Goal: Transaction & Acquisition: Book appointment/travel/reservation

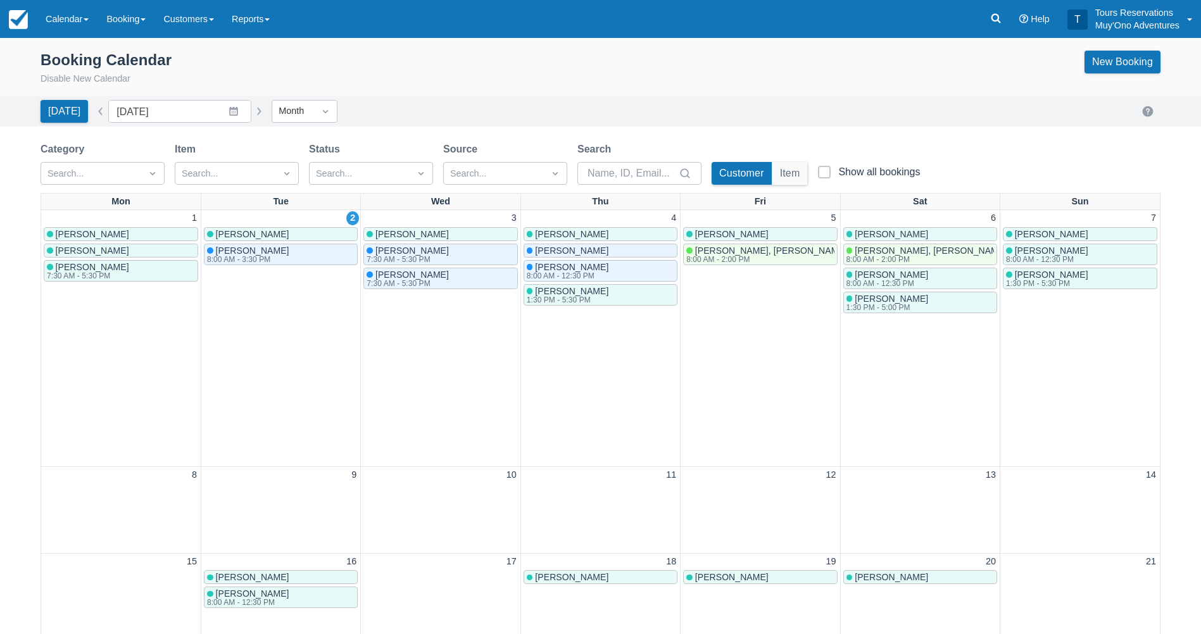
scroll to position [388, 0]
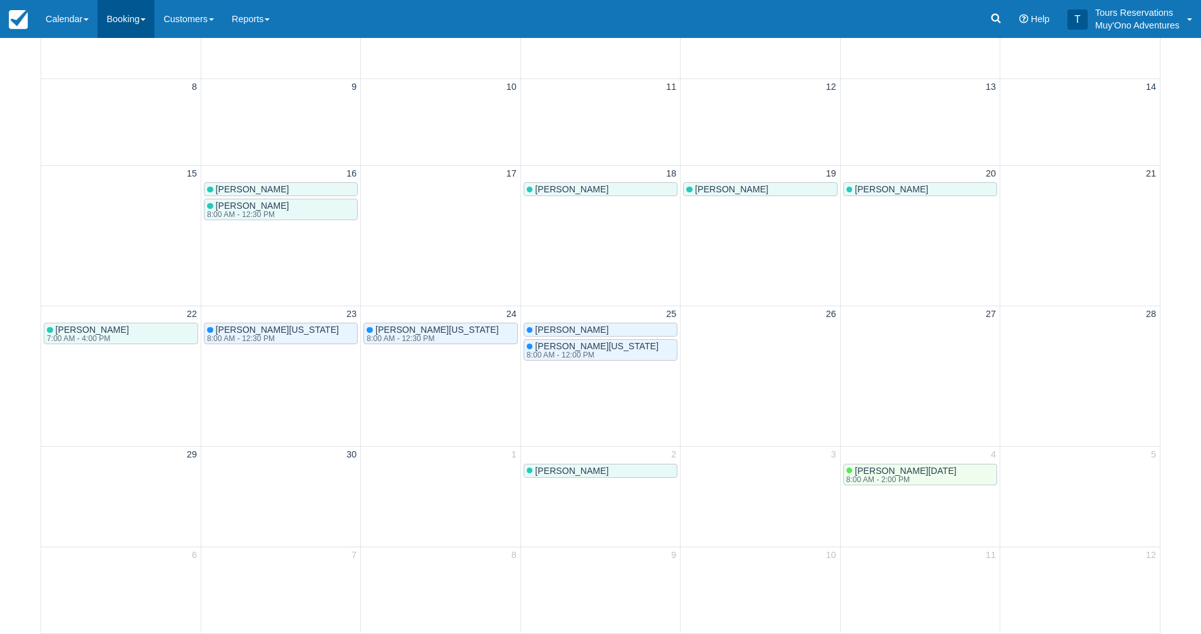
click at [123, 22] on link "Booking" at bounding box center [126, 19] width 57 height 38
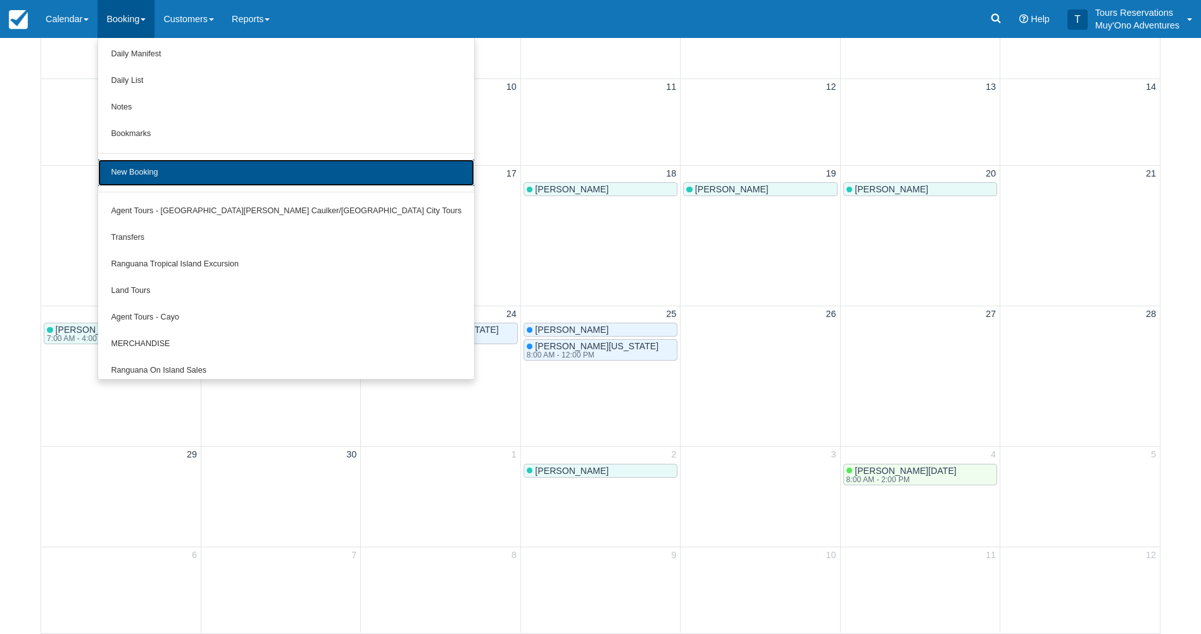
click at [142, 165] on link "New Booking" at bounding box center [286, 173] width 376 height 27
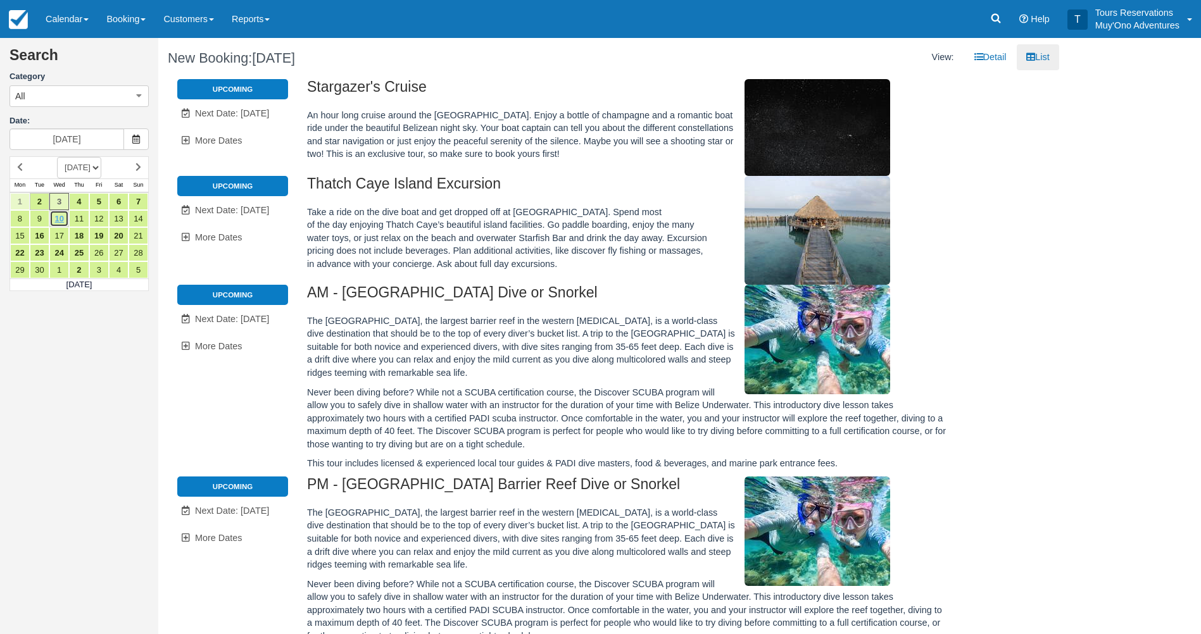
click at [61, 222] on link "10" at bounding box center [59, 218] width 20 height 17
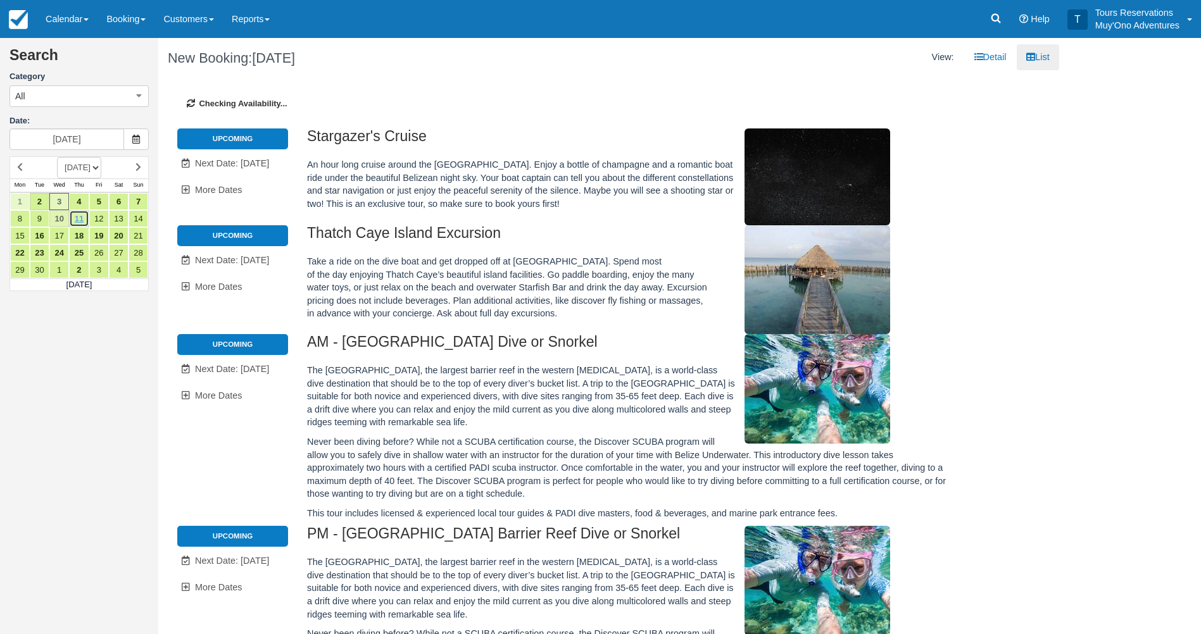
click at [74, 222] on link "11" at bounding box center [79, 218] width 20 height 17
type input "09/11/25"
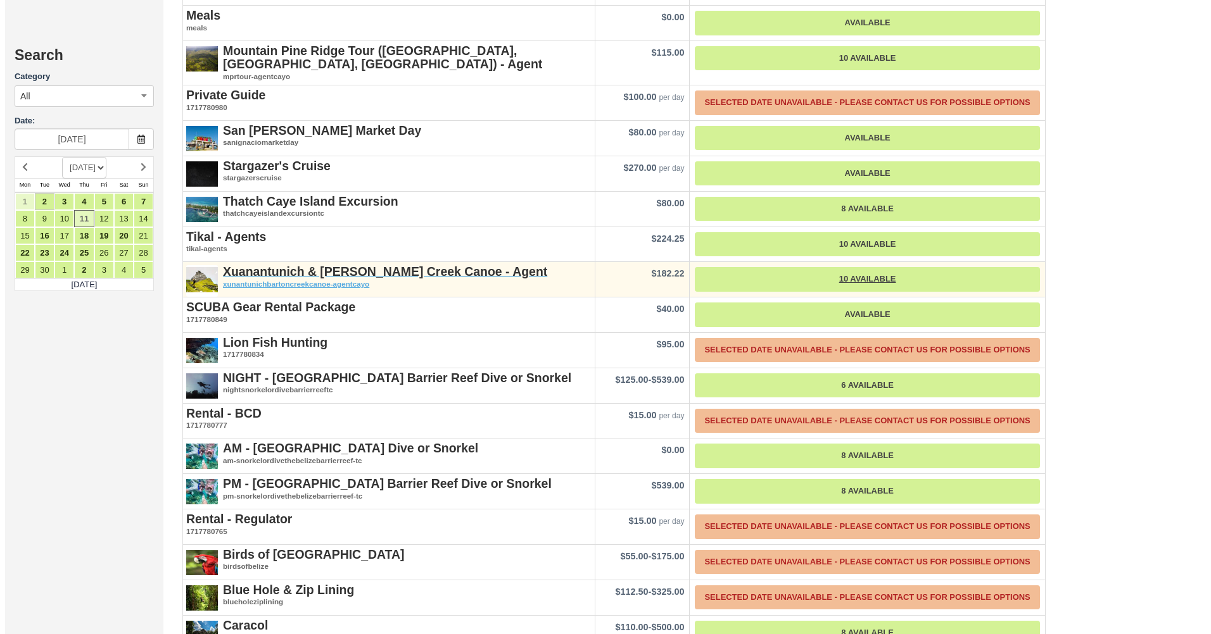
scroll to position [1456, 0]
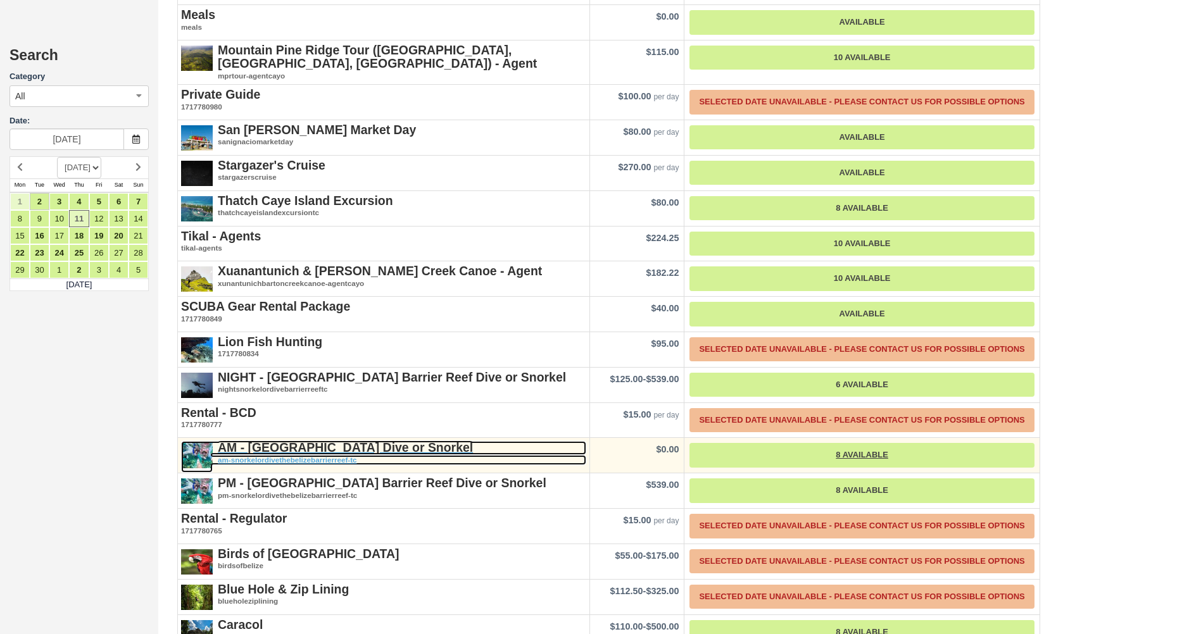
click at [291, 441] on strong "AM - [GEOGRAPHIC_DATA] Dive or Snorkel" at bounding box center [345, 448] width 255 height 14
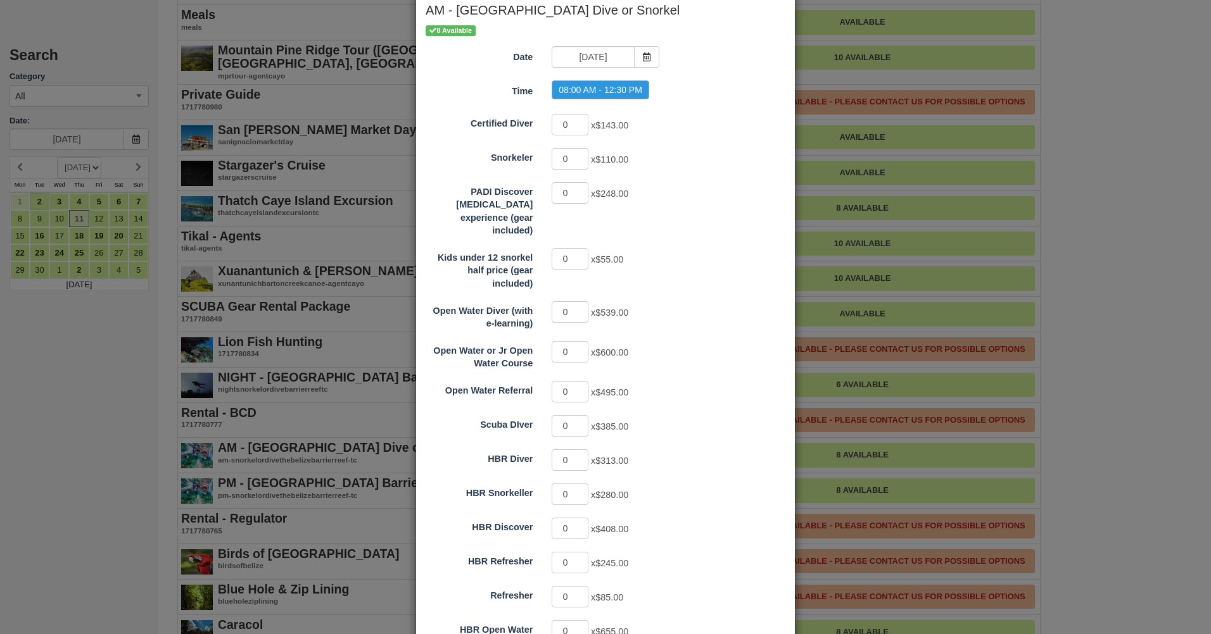
scroll to position [0, 0]
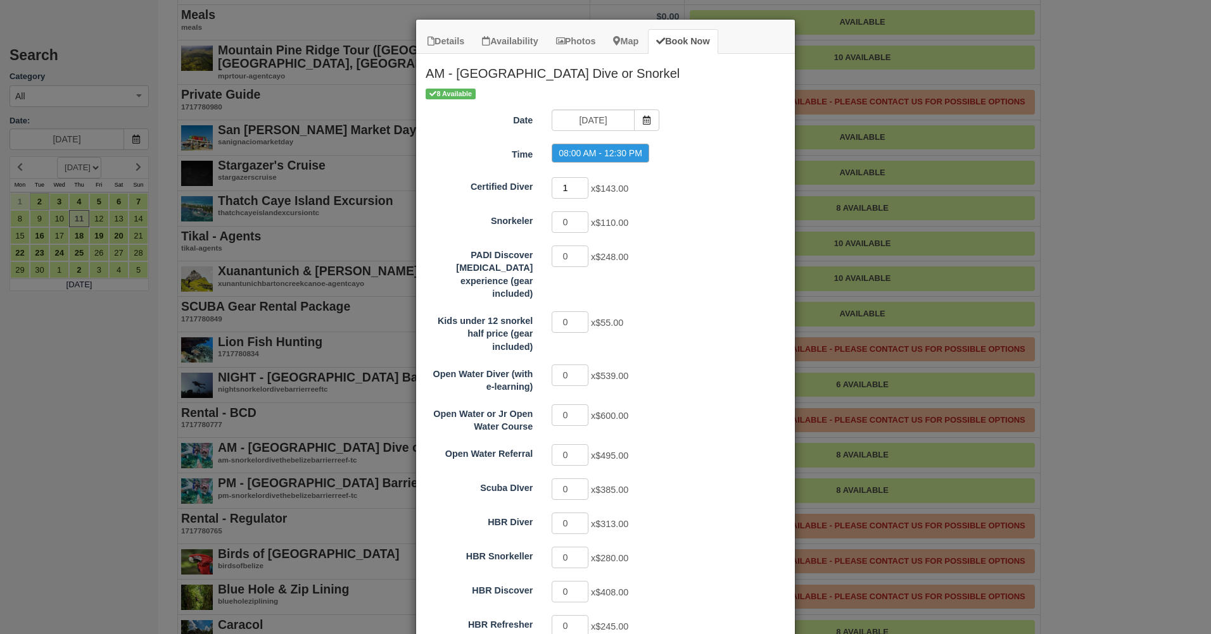
type input "1"
click at [576, 184] on input "1" at bounding box center [570, 188] width 37 height 22
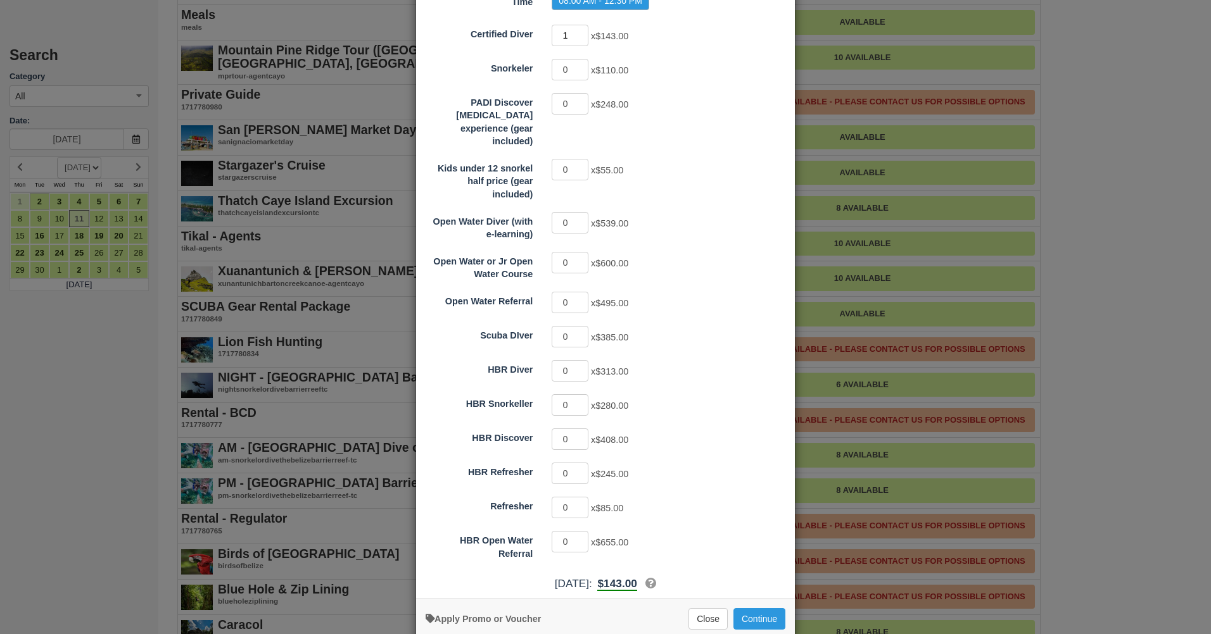
scroll to position [164, 0]
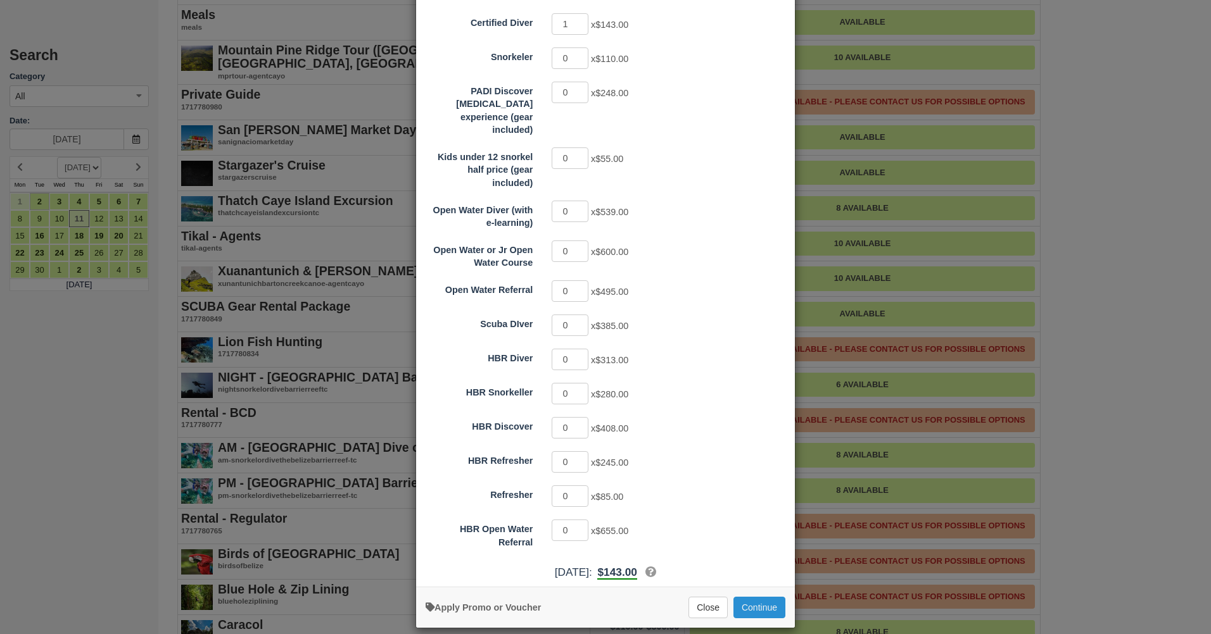
click at [754, 597] on button "Continue" at bounding box center [759, 608] width 52 height 22
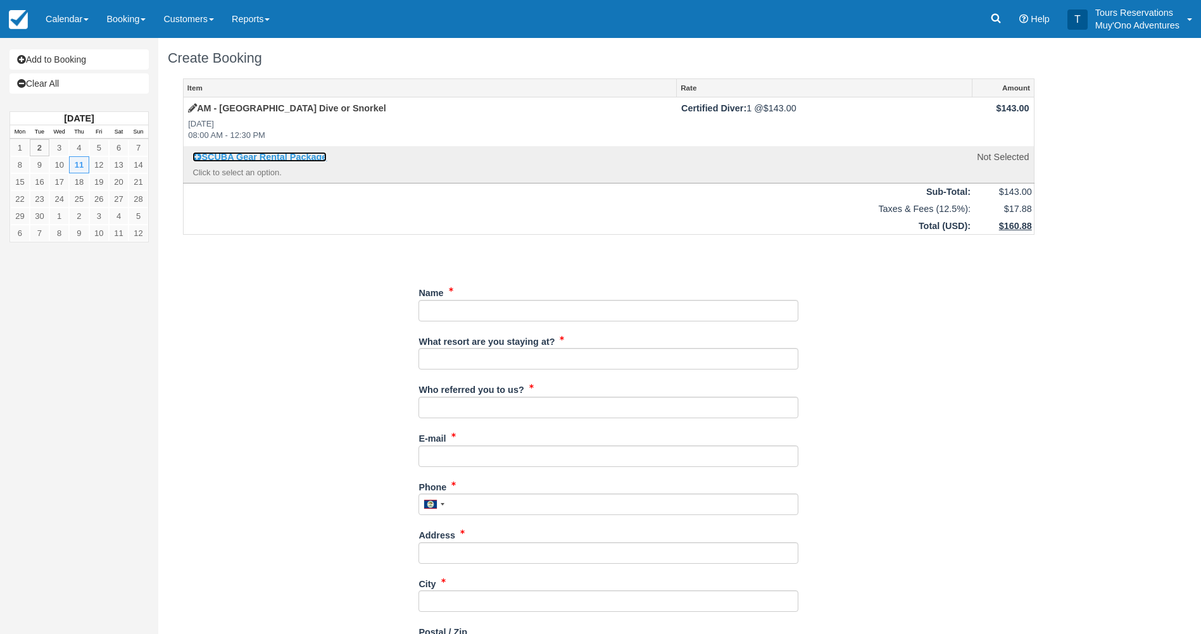
click at [284, 154] on link "SCUBA Gear Rental Package" at bounding box center [259, 157] width 134 height 10
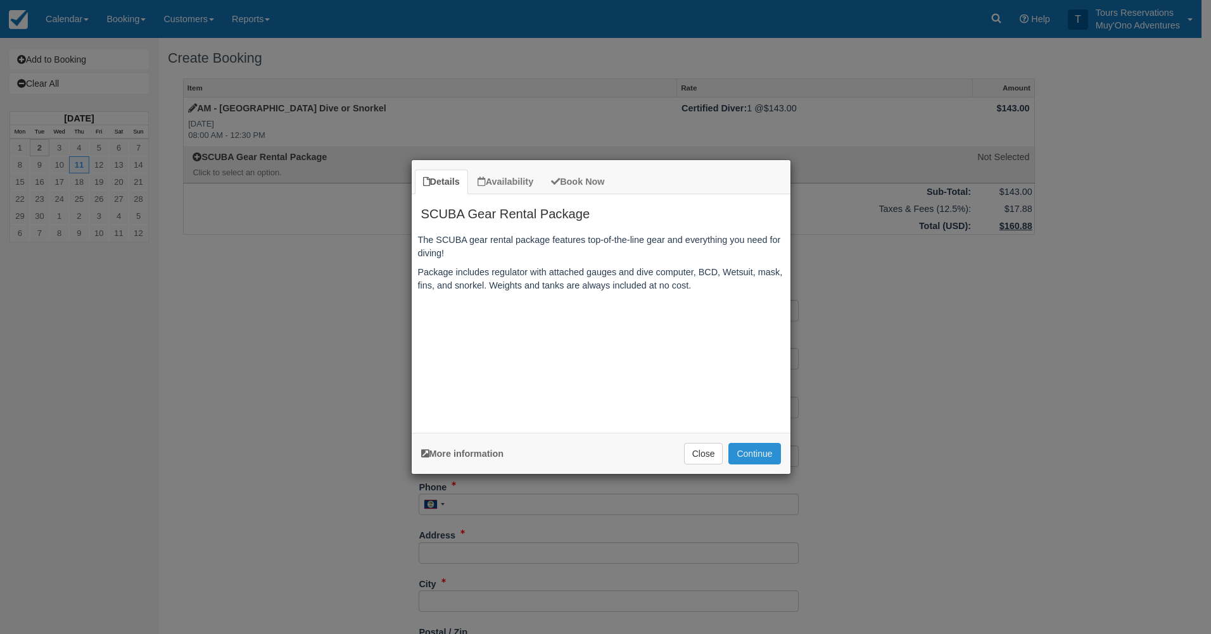
click at [744, 451] on button "Continue" at bounding box center [754, 454] width 52 height 22
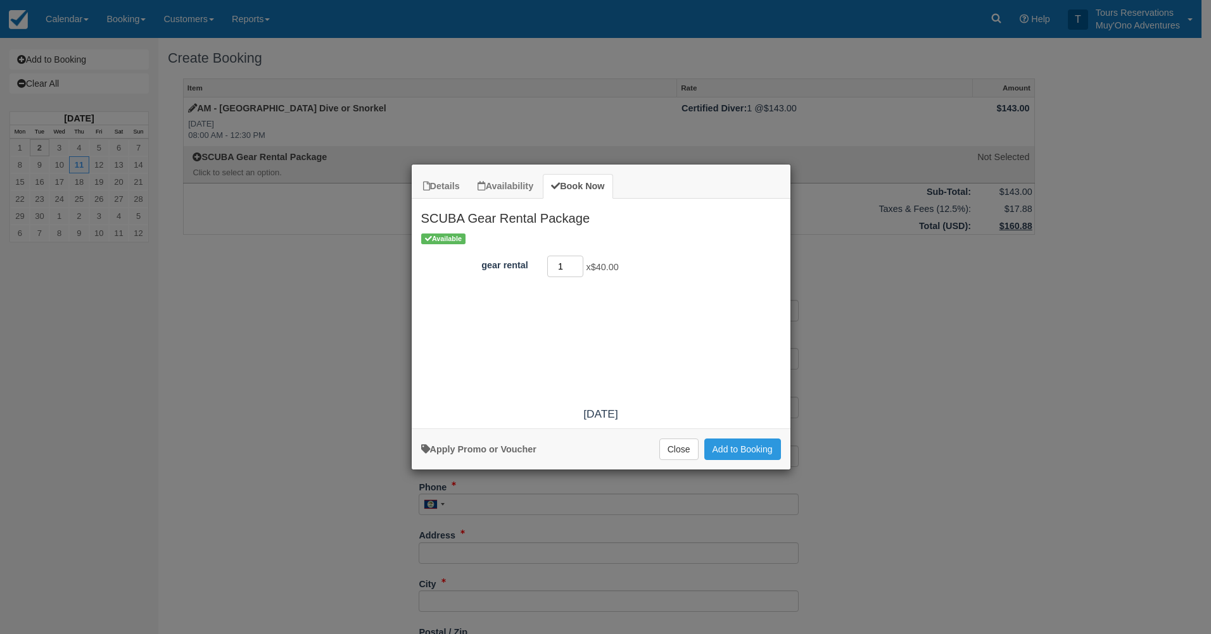
type input "1"
click at [579, 265] on input "1" at bounding box center [565, 267] width 37 height 22
click at [735, 455] on button "Add to Booking" at bounding box center [742, 450] width 77 height 22
